Goal: Register for event/course

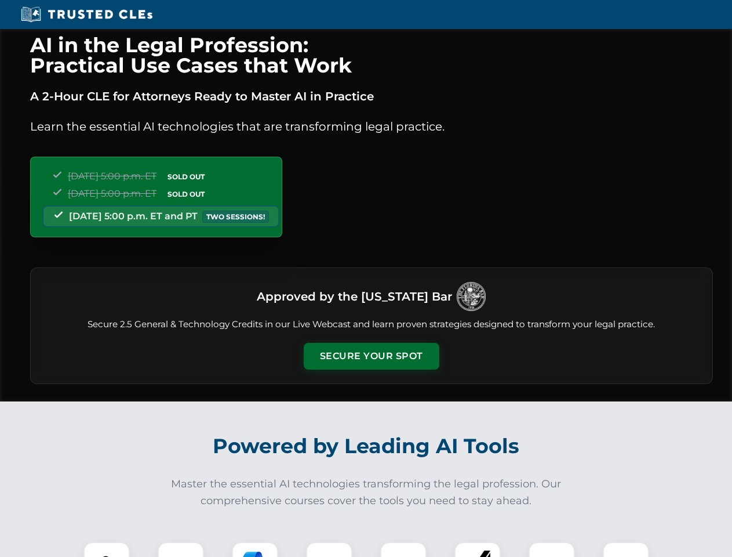
click at [371, 356] on button "Secure Your Spot" at bounding box center [372, 356] width 136 height 27
click at [107, 549] on img at bounding box center [107, 565] width 34 height 34
